Goal: Task Accomplishment & Management: Use online tool/utility

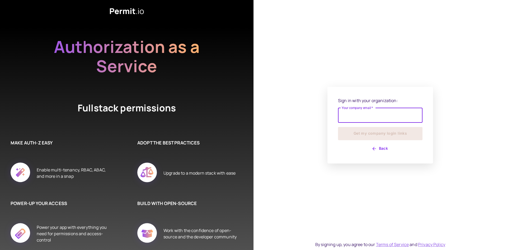
click at [365, 114] on input "Your company email   *" at bounding box center [380, 115] width 85 height 15
type input "**********"
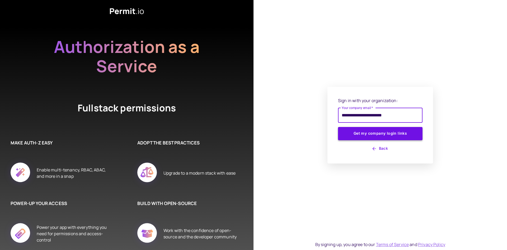
click at [376, 134] on button "Get my company login links" at bounding box center [380, 133] width 85 height 13
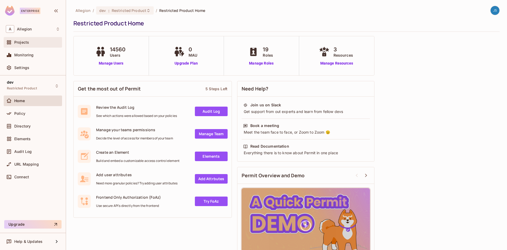
click at [23, 45] on div "Projects" at bounding box center [33, 42] width 54 height 6
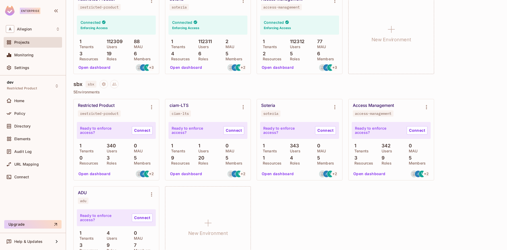
scroll to position [79, 0]
click at [194, 172] on button "Open dashboard" at bounding box center [186, 173] width 36 height 8
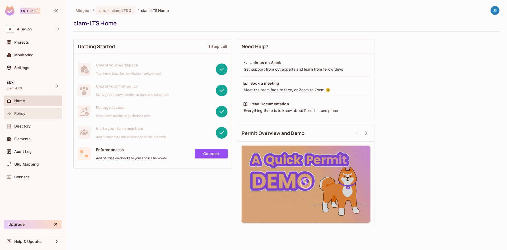
click at [33, 111] on div "Policy" at bounding box center [33, 113] width 54 height 6
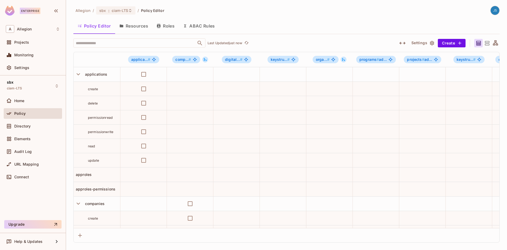
click at [167, 25] on button "Roles" at bounding box center [165, 25] width 26 height 13
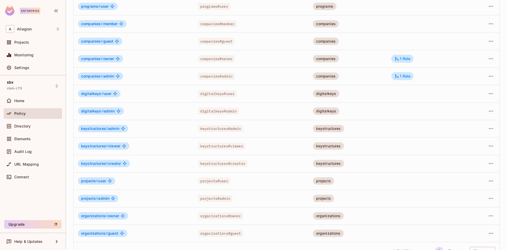
scroll to position [71, 0]
